Goal: Communication & Community: Answer question/provide support

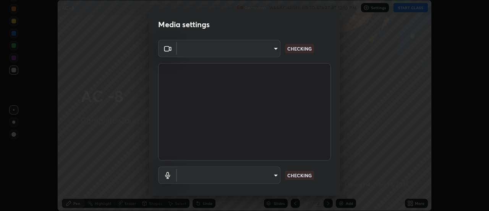
scroll to position [211, 489]
type input "cf8053163bb2f7d6ecf3d6bd7b4235d237b850a42bc303a0614f26eb784a67d0"
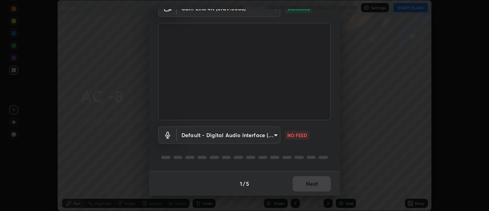
click at [274, 133] on body "Erase all AC -8 Recording WAS SCHEDULED TO START AT 12:10 PM Settings START CLA…" at bounding box center [244, 105] width 489 height 211
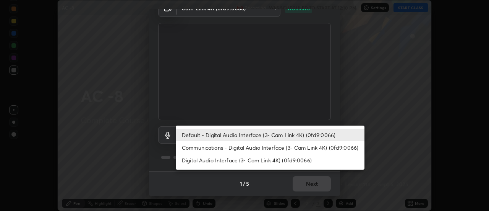
click at [287, 145] on li "Communications - Digital Audio Interface (3- Cam Link 4K) (0fd9:0066)" at bounding box center [270, 147] width 189 height 13
type input "communications"
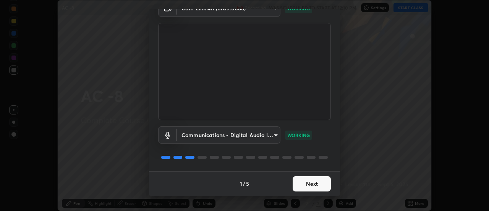
click at [313, 184] on button "Next" at bounding box center [312, 183] width 38 height 15
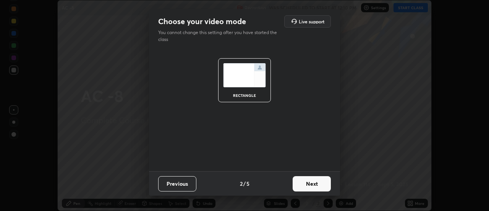
scroll to position [0, 0]
click at [313, 184] on button "Next" at bounding box center [312, 183] width 38 height 15
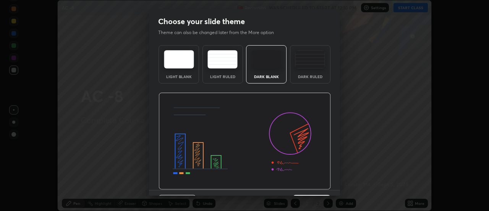
scroll to position [19, 0]
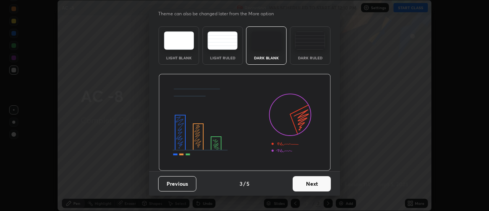
click at [317, 184] on button "Next" at bounding box center [312, 183] width 38 height 15
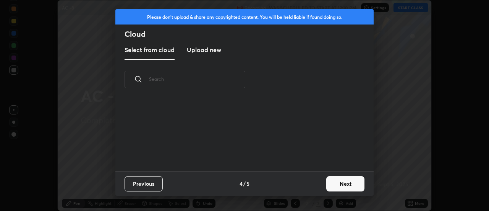
scroll to position [0, 0]
click at [338, 181] on button "Next" at bounding box center [345, 183] width 38 height 15
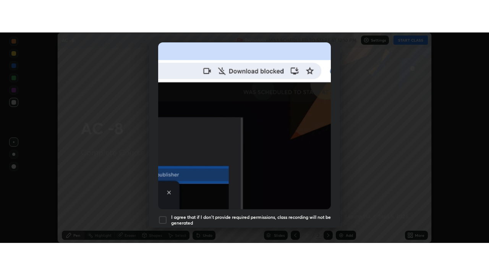
scroll to position [196, 0]
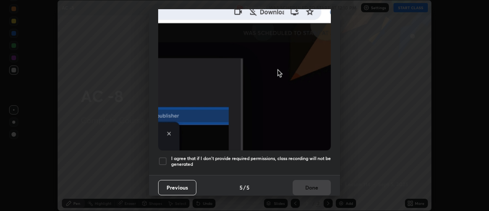
click at [165, 156] on div at bounding box center [162, 160] width 9 height 9
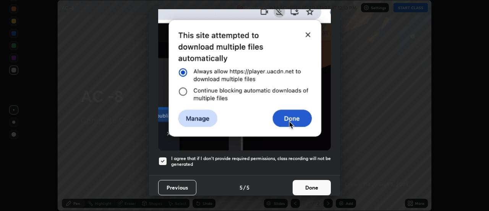
click at [311, 183] on button "Done" at bounding box center [312, 187] width 38 height 15
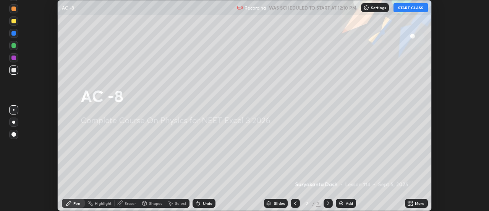
click at [343, 199] on div "Add" at bounding box center [346, 202] width 20 height 9
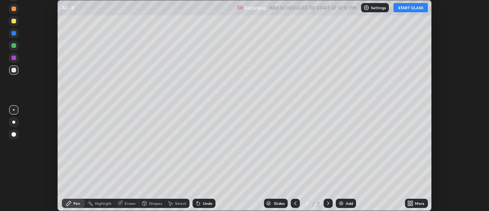
click at [410, 203] on icon at bounding box center [410, 203] width 6 height 6
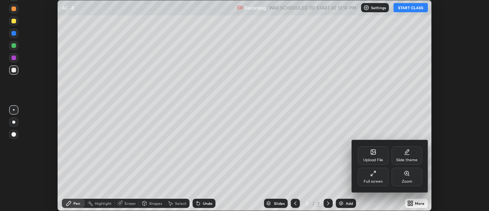
click at [380, 178] on div "Full screen" at bounding box center [373, 176] width 31 height 18
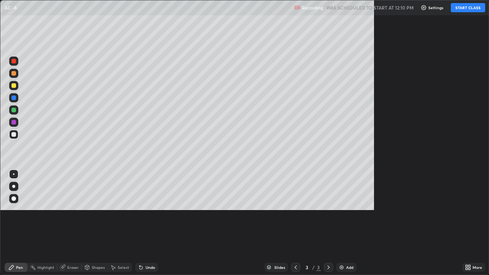
scroll to position [275, 489]
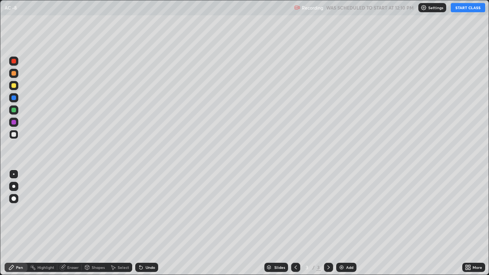
click at [464, 9] on button "START CLASS" at bounding box center [468, 7] width 34 height 9
click at [15, 112] on div at bounding box center [13, 110] width 5 height 5
click at [149, 210] on div "Undo" at bounding box center [151, 268] width 10 height 4
click at [98, 210] on div "Shapes" at bounding box center [98, 268] width 13 height 4
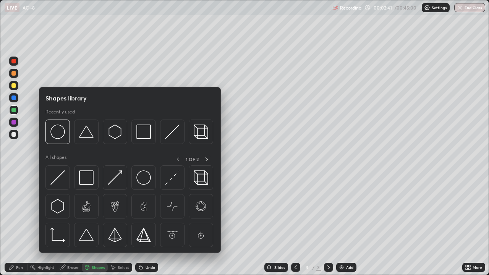
click at [77, 210] on div "Eraser" at bounding box center [72, 268] width 11 height 4
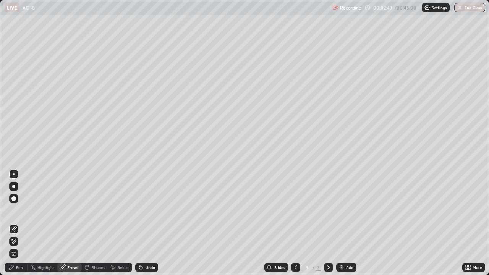
click at [21, 210] on div "Pen" at bounding box center [19, 268] width 7 height 4
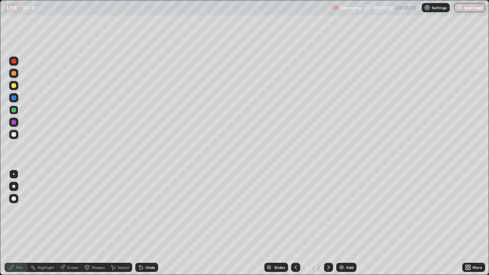
click at [140, 210] on icon at bounding box center [140, 267] width 3 height 3
click at [147, 210] on div "Undo" at bounding box center [151, 268] width 10 height 4
click at [295, 210] on icon at bounding box center [296, 267] width 6 height 6
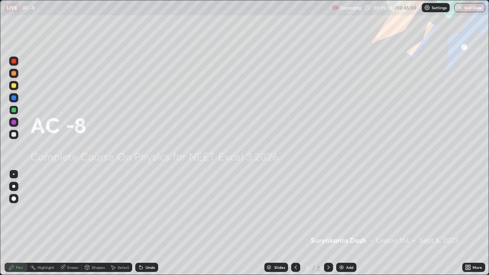
click at [328, 210] on icon at bounding box center [329, 267] width 6 height 6
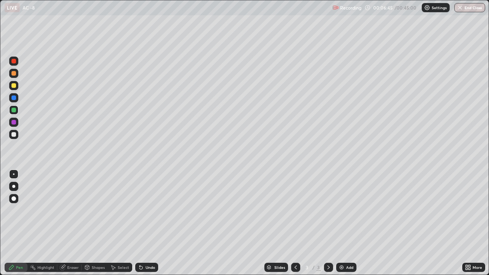
click at [17, 122] on div at bounding box center [13, 122] width 9 height 9
click at [15, 105] on div at bounding box center [13, 109] width 9 height 9
click at [13, 86] on div at bounding box center [13, 85] width 5 height 5
click at [151, 210] on div "Undo" at bounding box center [151, 268] width 10 height 4
click at [150, 210] on div "Undo" at bounding box center [151, 268] width 10 height 4
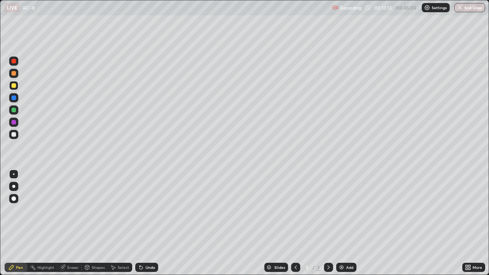
click at [339, 210] on img at bounding box center [342, 267] width 6 height 6
click at [295, 210] on icon at bounding box center [296, 267] width 6 height 6
click at [328, 210] on icon at bounding box center [329, 267] width 6 height 6
click at [295, 210] on icon at bounding box center [296, 267] width 6 height 6
click at [328, 210] on icon at bounding box center [329, 267] width 6 height 6
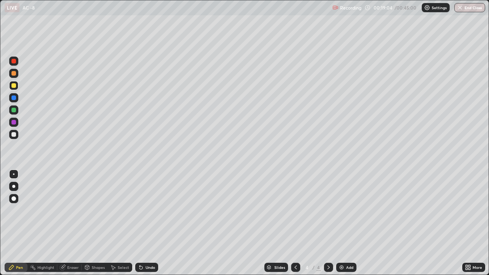
click at [13, 110] on div at bounding box center [13, 110] width 5 height 5
click at [293, 210] on div at bounding box center [295, 267] width 9 height 9
click at [329, 210] on div at bounding box center [328, 267] width 9 height 9
click at [295, 210] on div at bounding box center [295, 267] width 9 height 9
click at [327, 210] on icon at bounding box center [329, 267] width 6 height 6
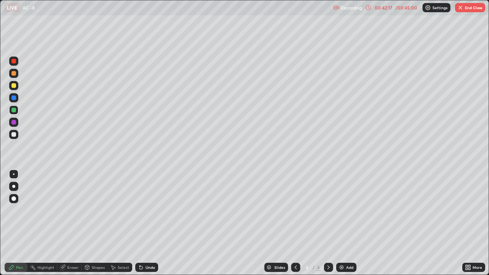
click at [473, 5] on button "End Class" at bounding box center [470, 7] width 30 height 9
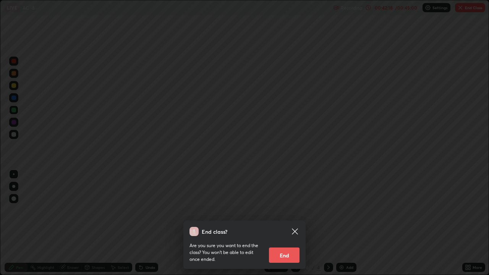
click at [287, 210] on button "End" at bounding box center [284, 255] width 31 height 15
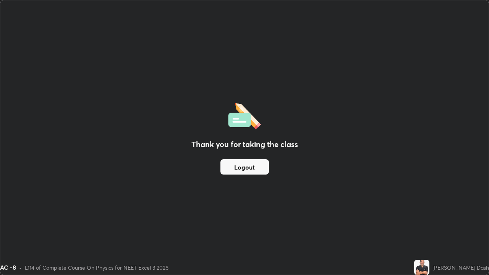
click at [251, 162] on button "Logout" at bounding box center [244, 166] width 49 height 15
